Goal: Navigation & Orientation: Go to known website

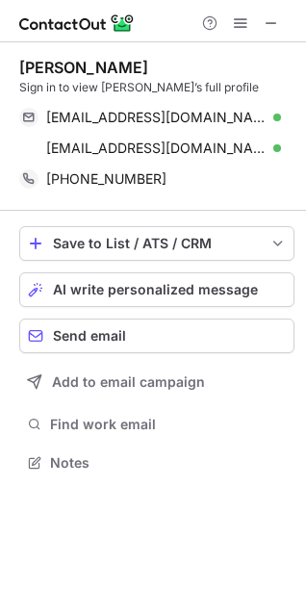
scroll to position [450, 306]
